Goal: Information Seeking & Learning: Learn about a topic

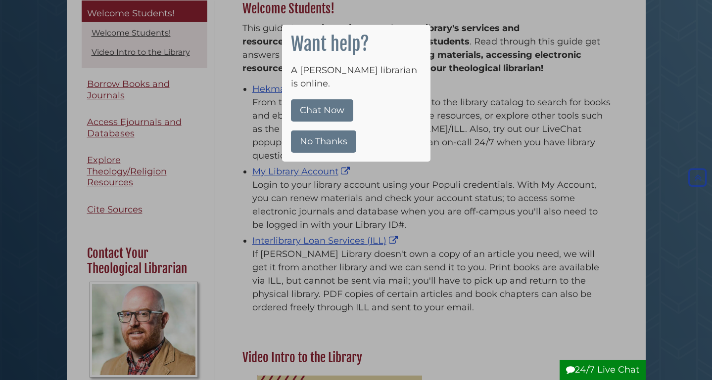
scroll to position [146, 378]
click at [345, 131] on button "No Thanks" at bounding box center [323, 142] width 65 height 22
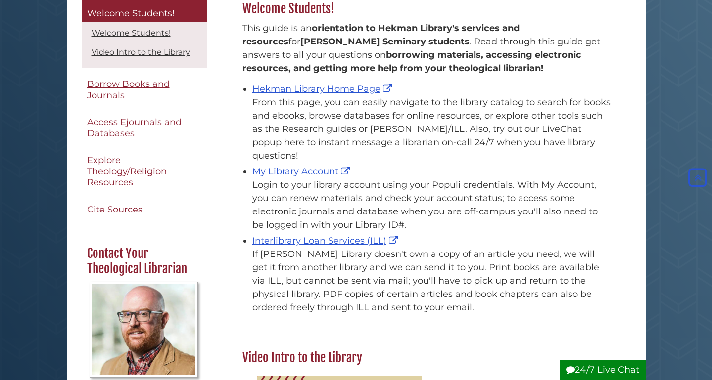
scroll to position [0, 0]
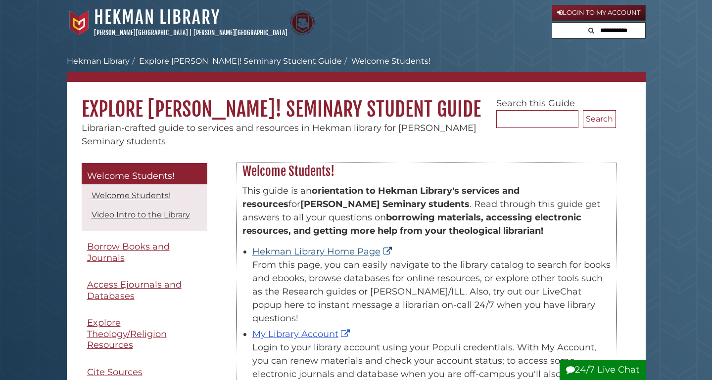
click at [335, 251] on link "Hekman Library Home Page" at bounding box center [323, 251] width 142 height 11
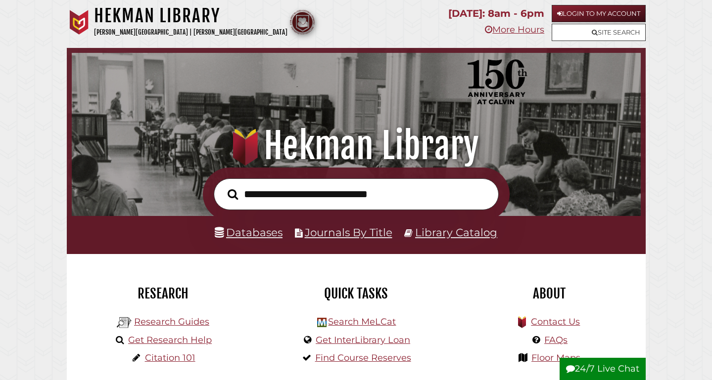
scroll to position [188, 564]
click at [317, 192] on input "text" at bounding box center [356, 195] width 285 height 32
click at [252, 239] on link "Databases" at bounding box center [249, 232] width 68 height 13
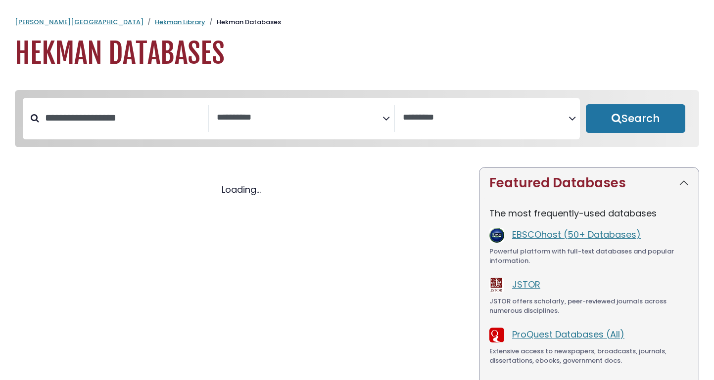
select select "Database Subject Filter"
select select "Database Vendors Filter"
select select "Database Subject Filter"
select select "Database Vendors Filter"
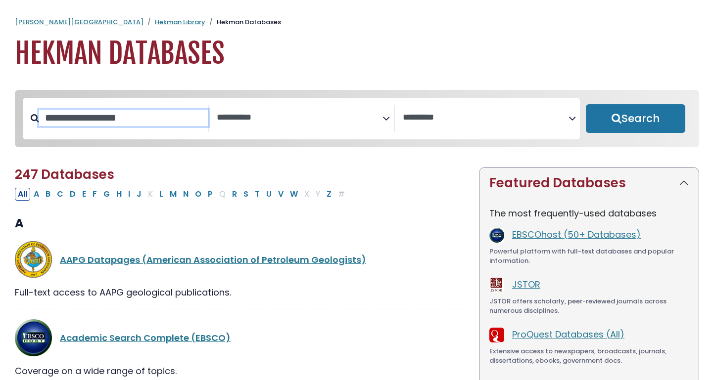
click at [144, 124] on input "Search database by title or keyword" at bounding box center [123, 118] width 169 height 16
type input "****"
click at [635, 119] on button "Search" at bounding box center [635, 118] width 99 height 29
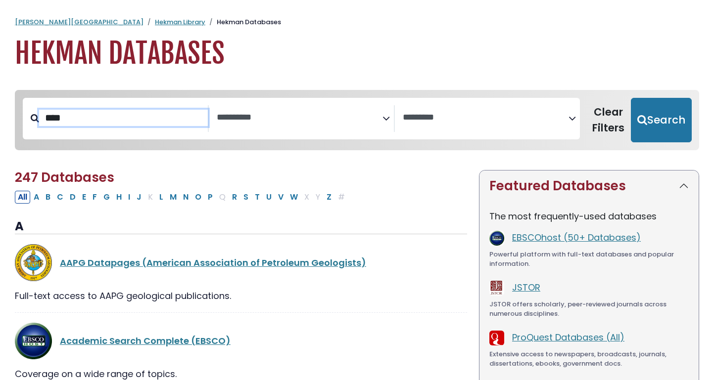
select select "Database Subject Filter"
select select "Database Vendors Filter"
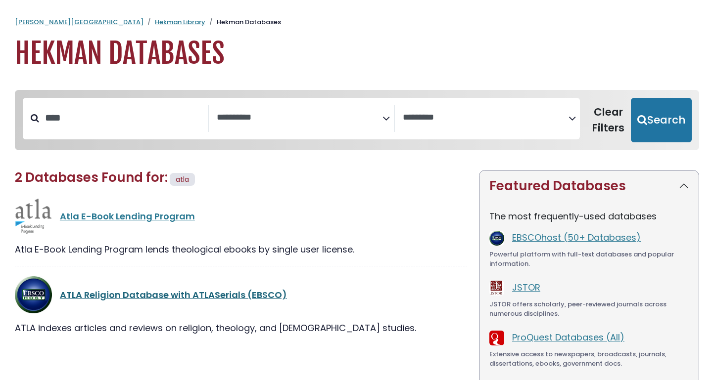
click at [152, 296] on link "ATLA Religion Database with ATLASerials (EBSCO)" at bounding box center [173, 295] width 227 height 12
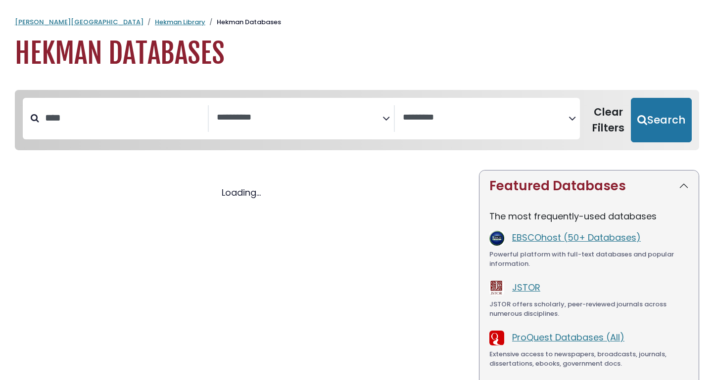
select select "Database Subject Filter"
select select "Database Vendors Filter"
select select "Database Subject Filter"
select select "Database Vendors Filter"
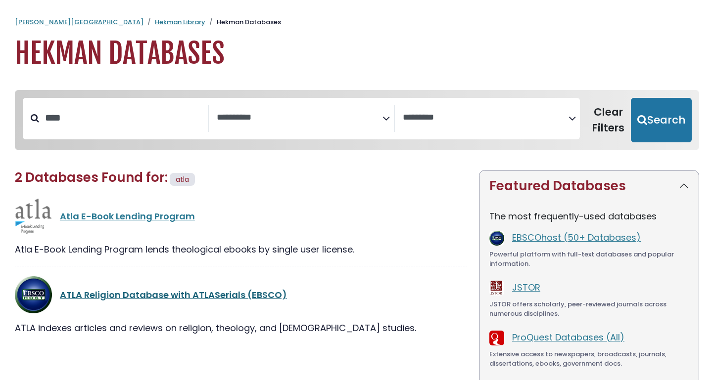
click at [129, 292] on link "ATLA Religion Database with ATLASerials (EBSCO)" at bounding box center [173, 295] width 227 height 12
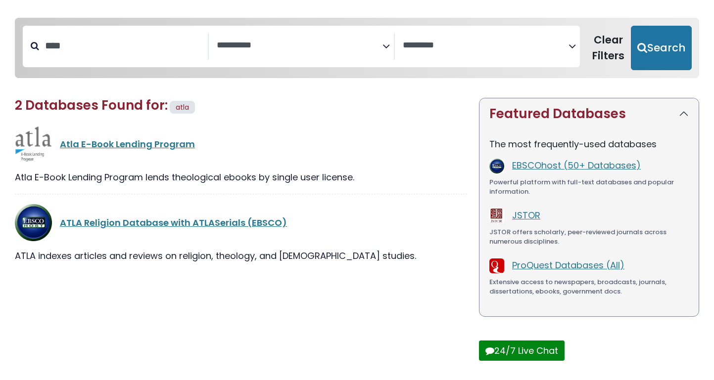
scroll to position [80, 0]
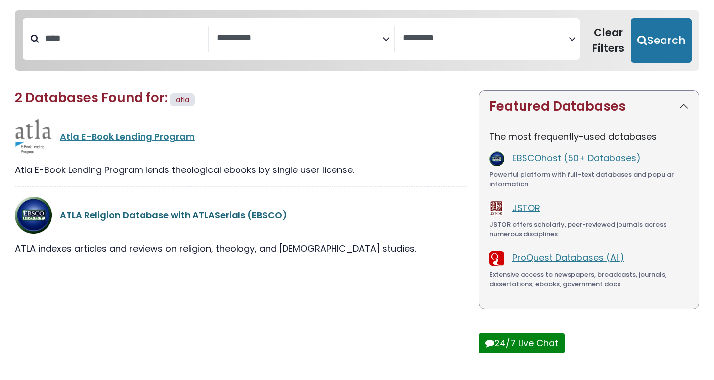
click at [262, 216] on link "ATLA Religion Database with ATLASerials (EBSCO)" at bounding box center [173, 215] width 227 height 12
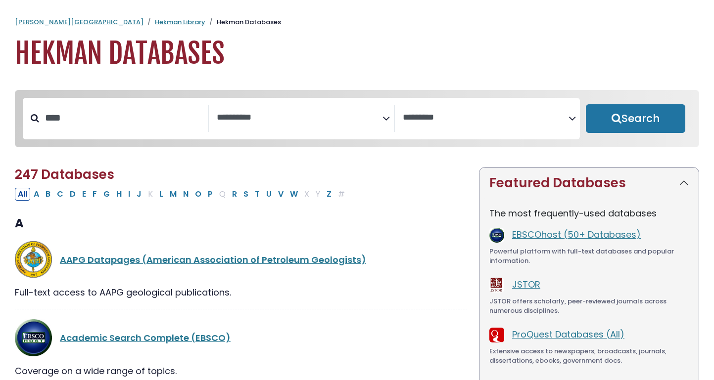
select select "Database Subject Filter"
select select "Database Vendors Filter"
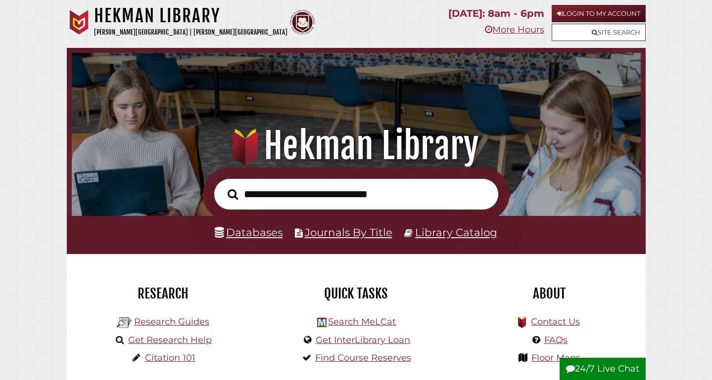
scroll to position [188, 564]
click at [274, 200] on input "text" at bounding box center [356, 195] width 285 height 32
type input "**********"
click at [233, 194] on button "Search" at bounding box center [233, 195] width 20 height 16
